Goal: Task Accomplishment & Management: Complete application form

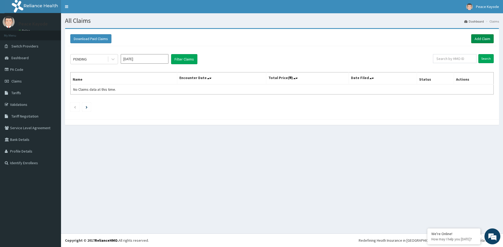
drag, startPoint x: 485, startPoint y: 39, endPoint x: 480, endPoint y: 38, distance: 4.6
click at [485, 39] on link "Add Claim" at bounding box center [482, 38] width 23 height 9
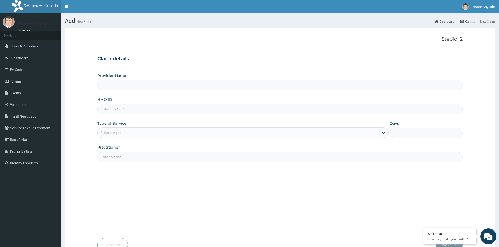
click at [126, 108] on input "HMO ID" at bounding box center [279, 109] width 365 height 10
type input "AM"
type input "Taforehab Pelvic and Orthopedic Wellness (Physiotherapy Clinic)- SHOMOLU"
type input "AMT/10006/A"
click at [143, 136] on div "Select type" at bounding box center [238, 132] width 281 height 8
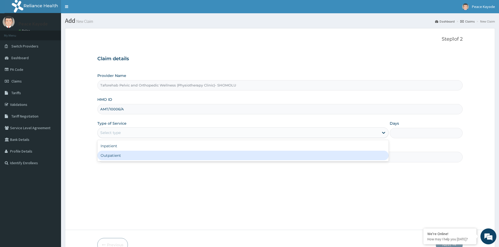
click at [132, 159] on div "Outpatient" at bounding box center [242, 156] width 291 height 10
type input "1"
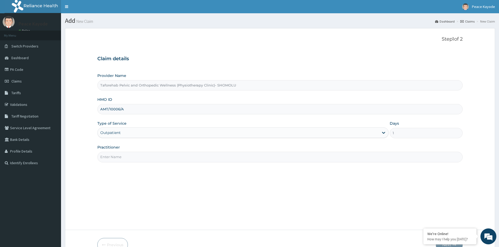
click at [137, 158] on input "Practitioner" at bounding box center [279, 157] width 365 height 10
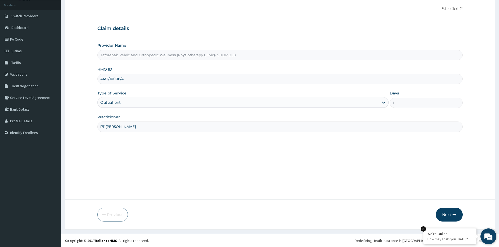
scroll to position [31, 0]
type input "PT [PERSON_NAME]"
click at [447, 216] on button "Next" at bounding box center [449, 214] width 27 height 14
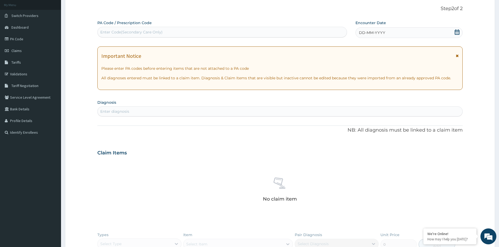
click at [152, 32] on div "Enter Code(Secondary Care Only)" at bounding box center [131, 31] width 62 height 5
drag, startPoint x: 152, startPoint y: 33, endPoint x: 133, endPoint y: 34, distance: 19.4
click at [133, 34] on div "Enter Code(Secondary Care Only)" at bounding box center [131, 31] width 62 height 5
paste input "PA/BCF250"
type input "PA/BCF250"
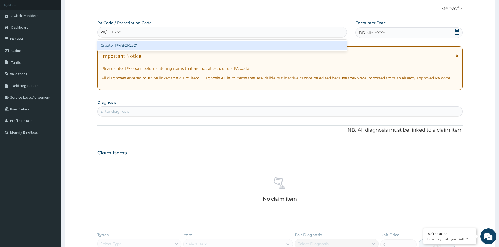
drag, startPoint x: 128, startPoint y: 47, endPoint x: 131, endPoint y: 45, distance: 3.3
click at [131, 45] on div "Create "PA/BCF250"" at bounding box center [222, 46] width 250 height 10
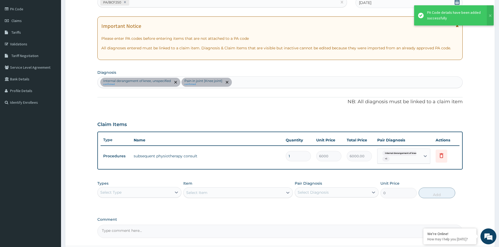
scroll to position [107, 0]
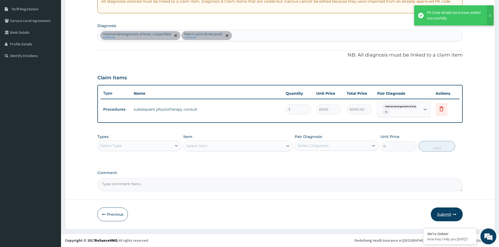
click at [444, 211] on button "Submit" at bounding box center [447, 214] width 32 height 14
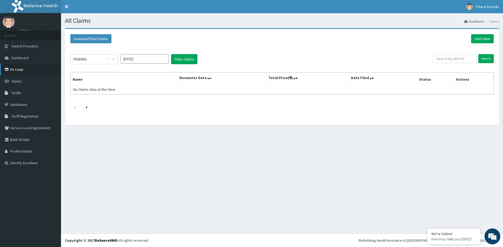
click at [19, 72] on link "PA Code" at bounding box center [30, 70] width 61 height 12
